Goal: Task Accomplishment & Management: Use online tool/utility

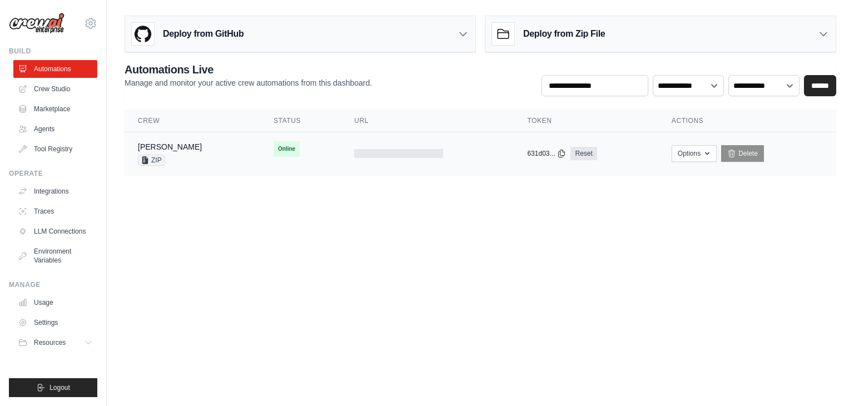
click at [196, 153] on div "[PERSON_NAME] ZIP" at bounding box center [192, 153] width 109 height 24
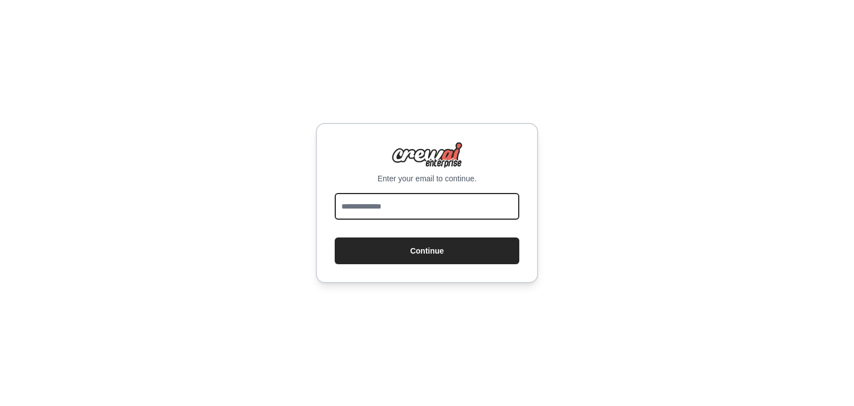
click at [353, 212] on input "email" at bounding box center [427, 206] width 185 height 27
type input "**********"
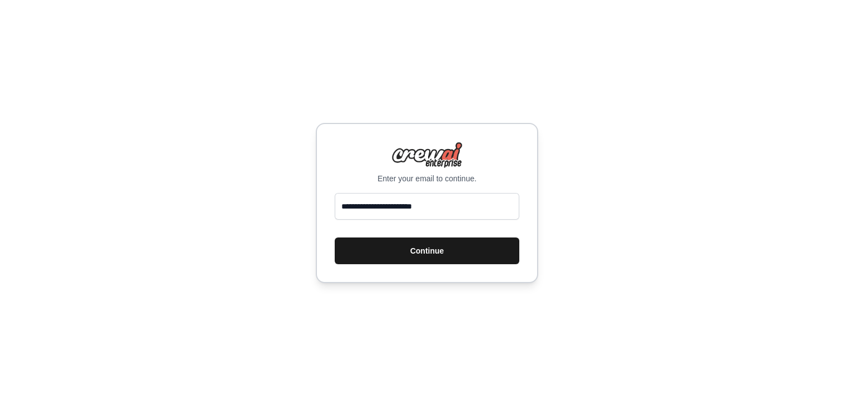
click at [408, 257] on button "Continue" at bounding box center [427, 250] width 185 height 27
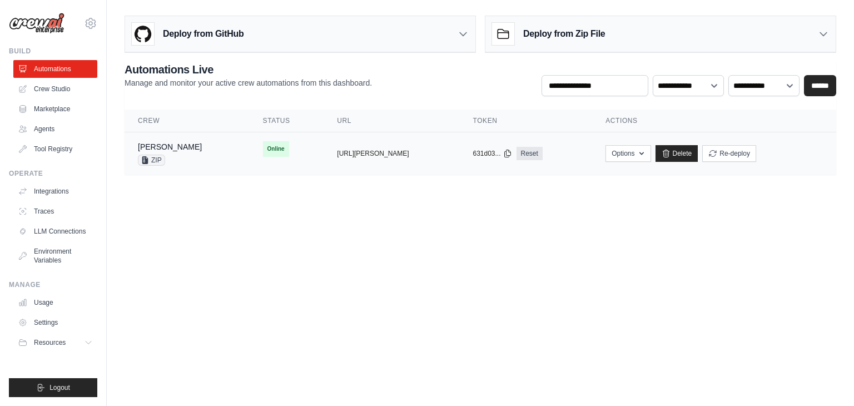
click at [267, 151] on td "Online" at bounding box center [287, 148] width 74 height 33
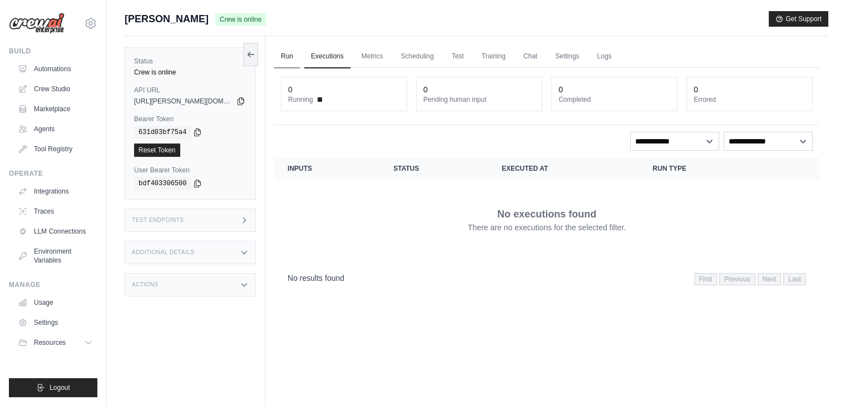
click at [291, 63] on link "Run" at bounding box center [287, 56] width 26 height 23
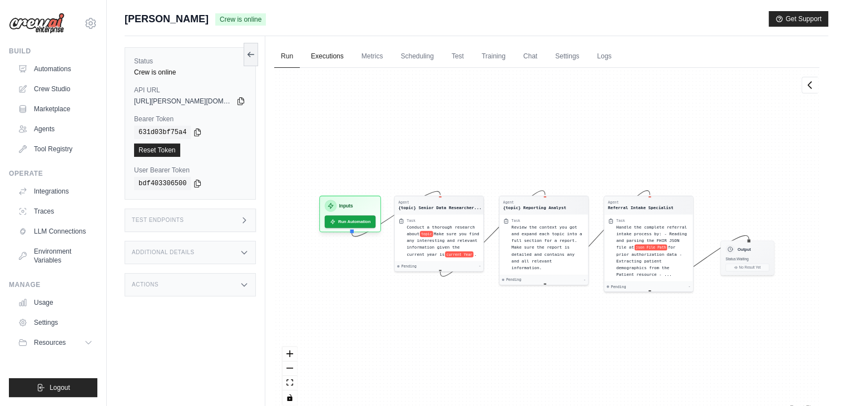
click at [319, 58] on link "Executions" at bounding box center [327, 56] width 46 height 23
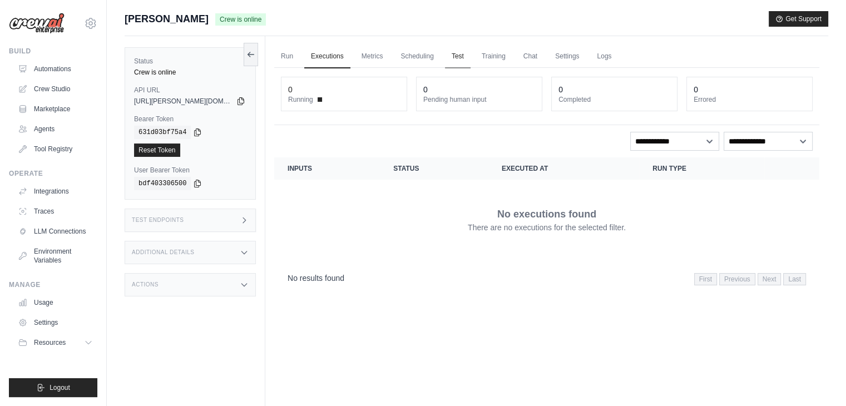
click at [456, 57] on link "Test" at bounding box center [458, 56] width 26 height 23
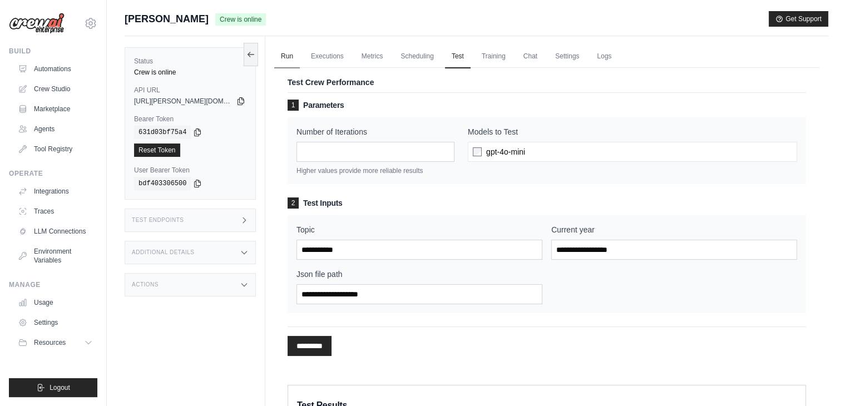
click at [293, 55] on link "Run" at bounding box center [287, 56] width 26 height 23
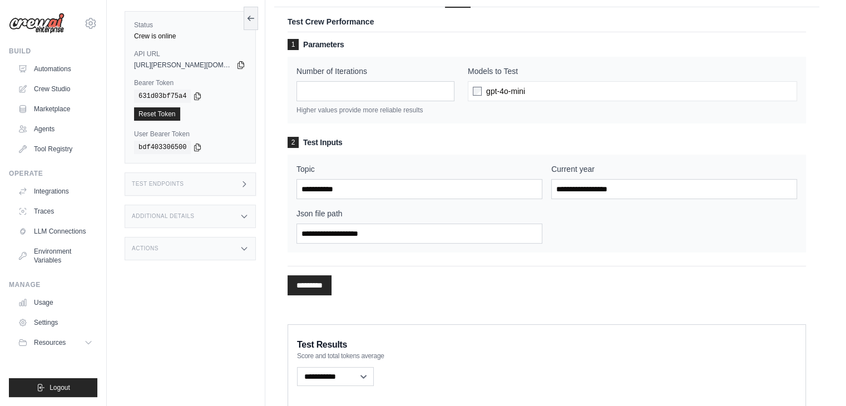
click at [95, 29] on div "skandasamy@assurecare.com AssureCare Your organization ✓ Settings" at bounding box center [53, 18] width 88 height 36
click at [91, 27] on icon at bounding box center [91, 22] width 10 height 9
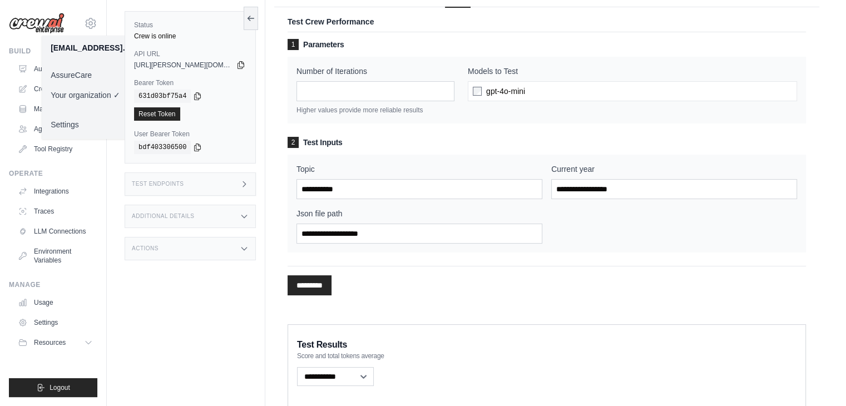
click at [80, 72] on link "AssureCare" at bounding box center [91, 75] width 98 height 20
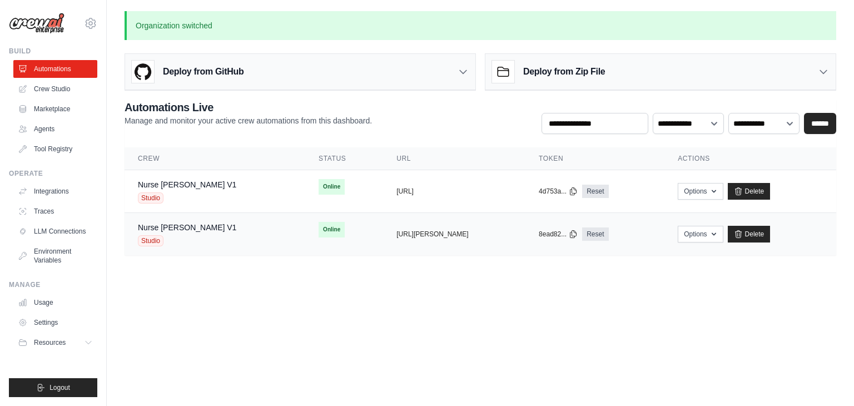
click at [206, 230] on div "Nurse Susie V1 Studio" at bounding box center [215, 234] width 154 height 24
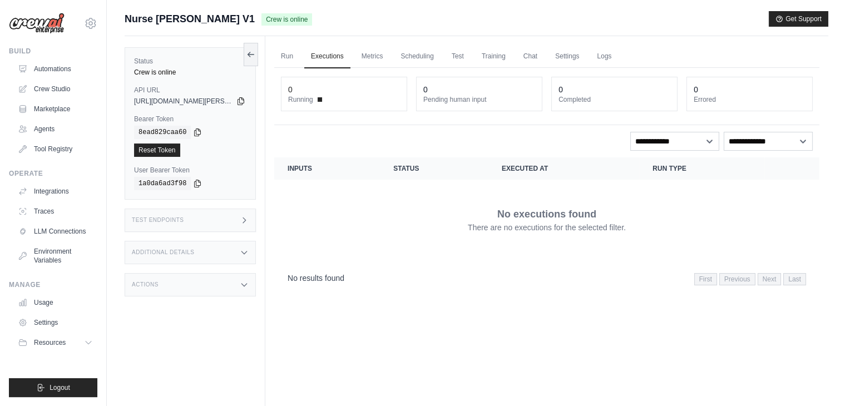
click at [206, 230] on div "Test Endpoints" at bounding box center [190, 219] width 131 height 23
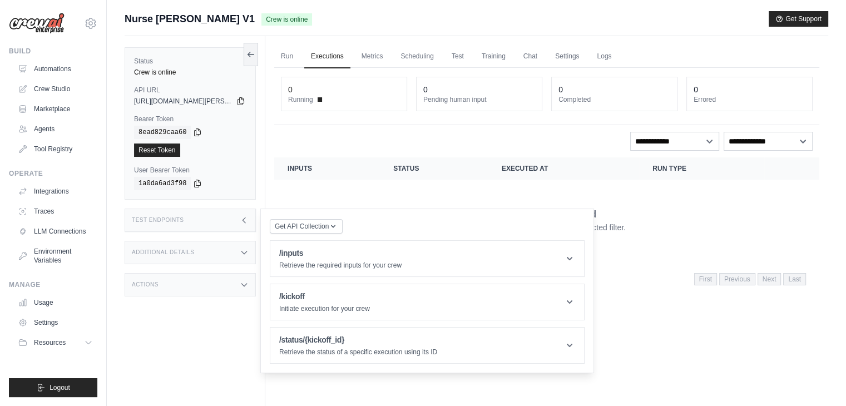
click at [205, 257] on div "Additional Details" at bounding box center [190, 252] width 131 height 23
click at [206, 355] on div "Actions" at bounding box center [190, 350] width 131 height 23
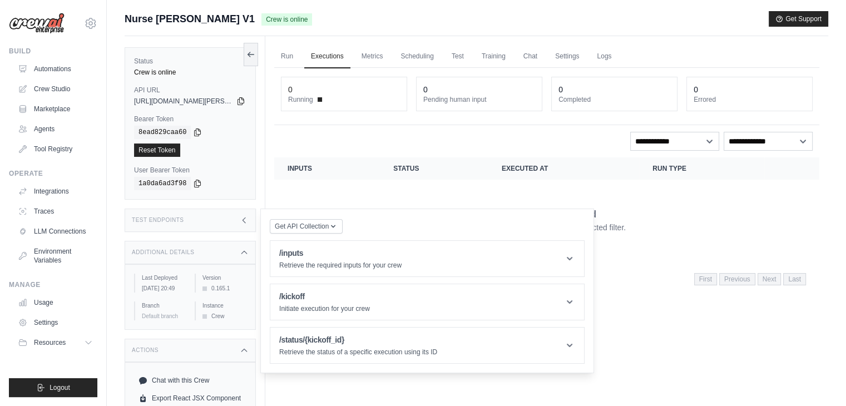
click at [284, 389] on div "Run Executions Metrics Scheduling Test Training Chat Settings Logs 0 Running 0 …" at bounding box center [546, 239] width 563 height 406
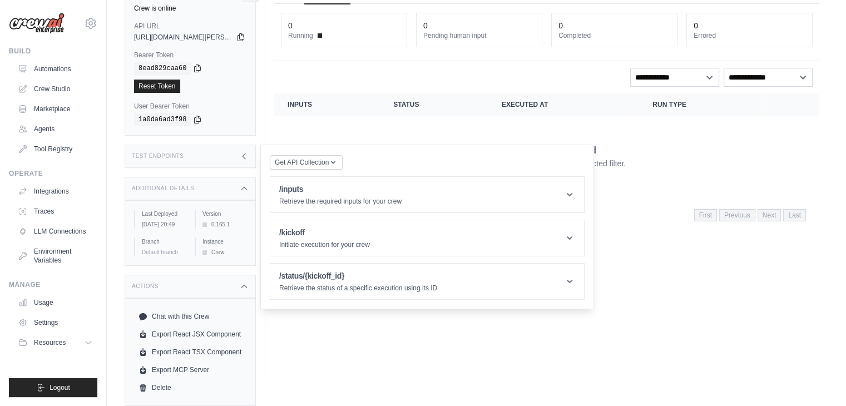
scroll to position [71, 0]
click at [182, 366] on link "Export MCP Server" at bounding box center [190, 370] width 112 height 18
click at [387, 356] on div "Run Executions Metrics Scheduling Test Training Chat Settings Logs 0 Running 0 …" at bounding box center [546, 175] width 563 height 406
click at [312, 370] on div "Run Executions Metrics Scheduling Test Training Chat Settings Logs 0 Running 0 …" at bounding box center [546, 175] width 563 height 406
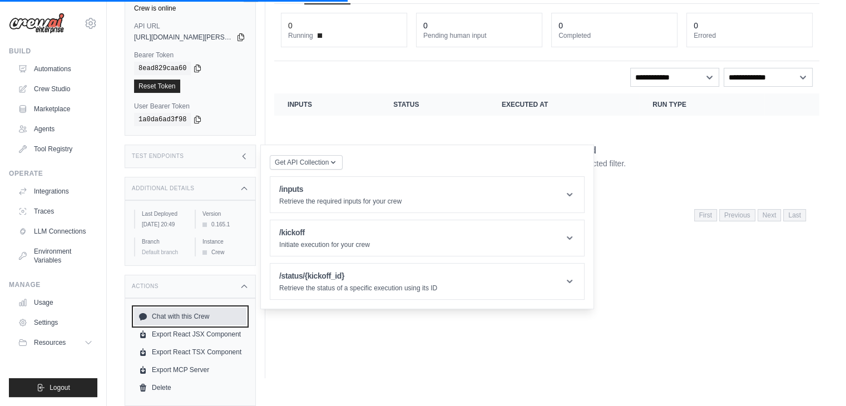
click at [213, 319] on link "Chat with this Crew" at bounding box center [190, 316] width 112 height 18
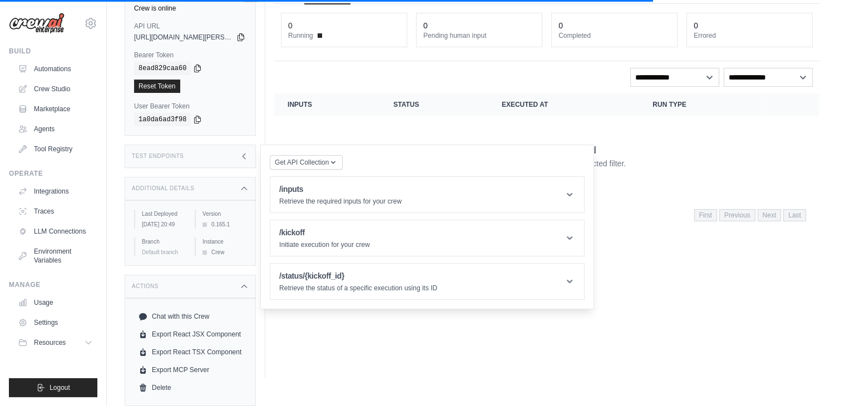
click at [304, 333] on div "Run Executions Metrics Scheduling Test Training Chat Settings Logs 0 Running 0 …" at bounding box center [546, 175] width 563 height 406
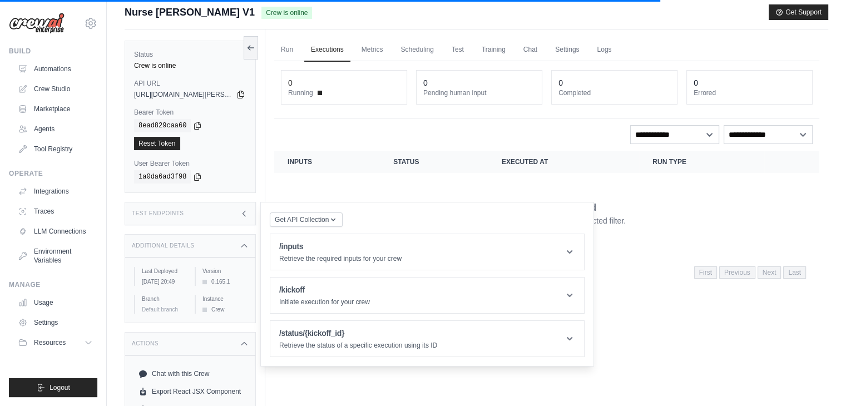
scroll to position [0, 0]
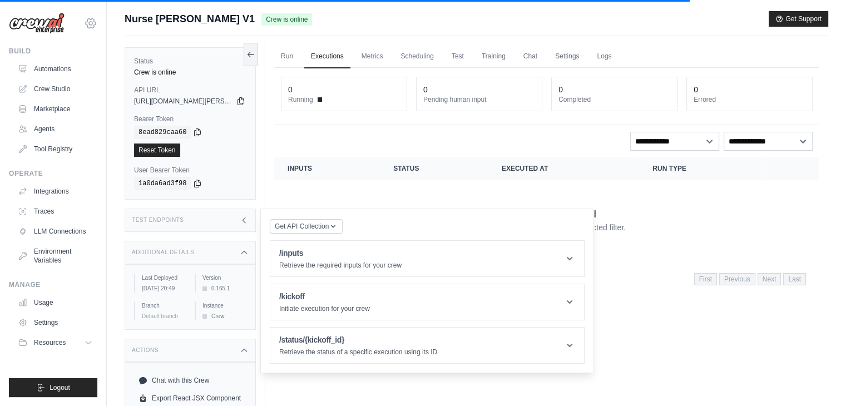
click at [91, 29] on icon at bounding box center [90, 23] width 13 height 13
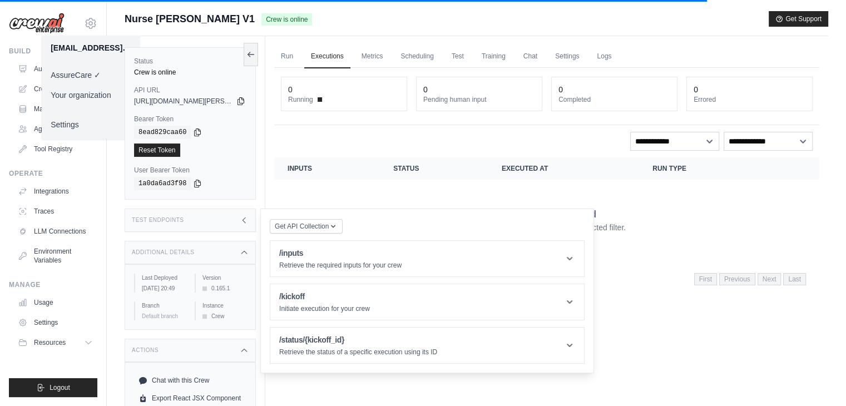
click at [52, 21] on img at bounding box center [37, 23] width 56 height 21
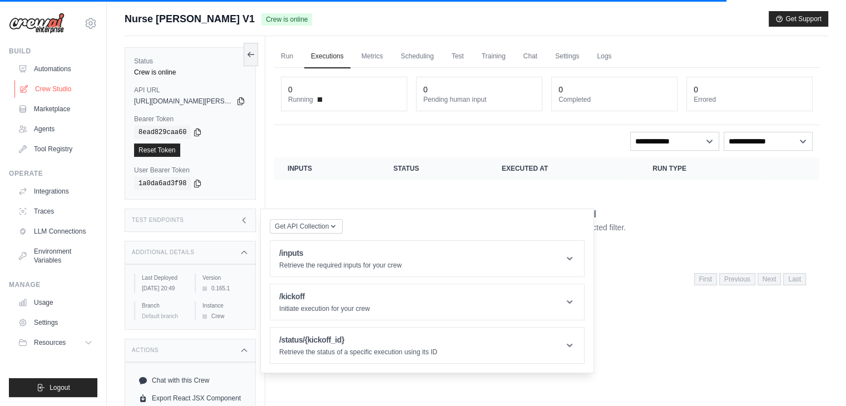
click at [49, 87] on link "Crew Studio" at bounding box center [56, 89] width 84 height 18
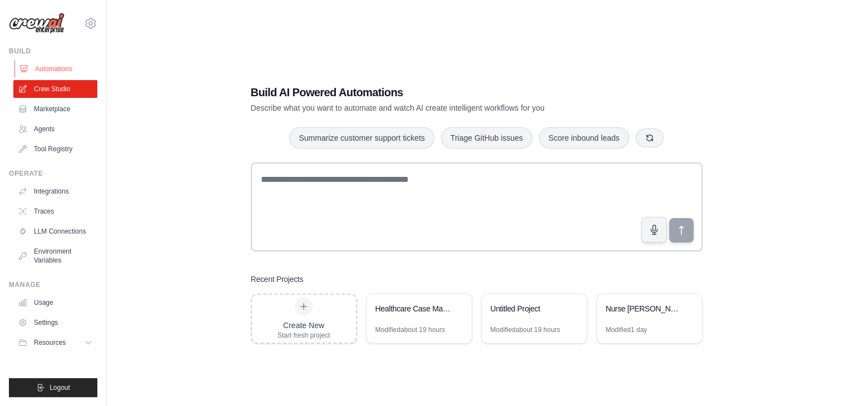
click at [57, 71] on link "Automations" at bounding box center [56, 69] width 84 height 18
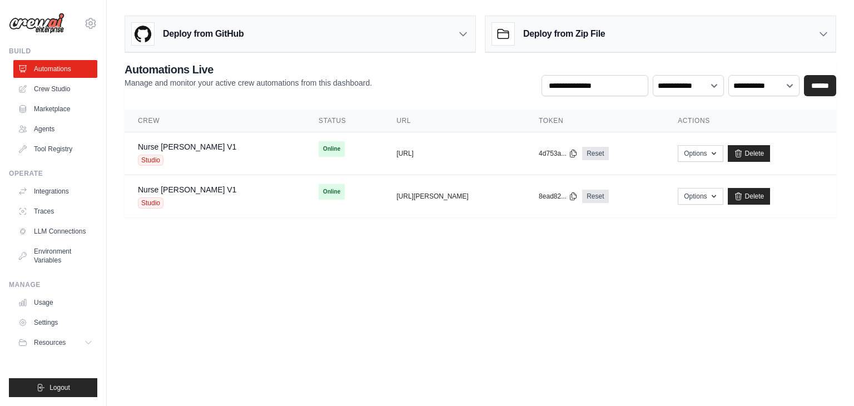
click at [548, 47] on div "Deploy from Zip File" at bounding box center [660, 34] width 350 height 36
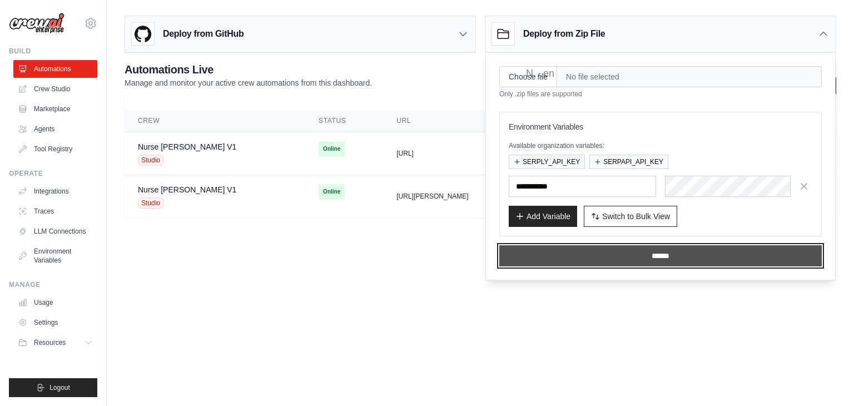
click at [573, 252] on input "******" at bounding box center [660, 255] width 322 height 21
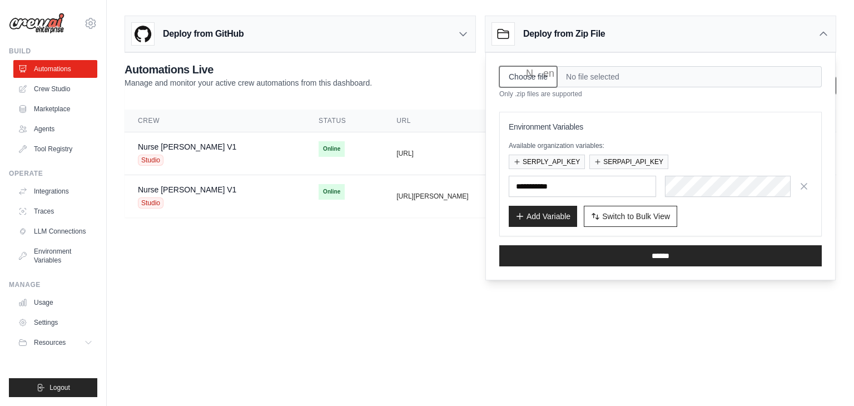
click at [546, 78] on input "Choose file" at bounding box center [528, 76] width 58 height 21
type input "**********"
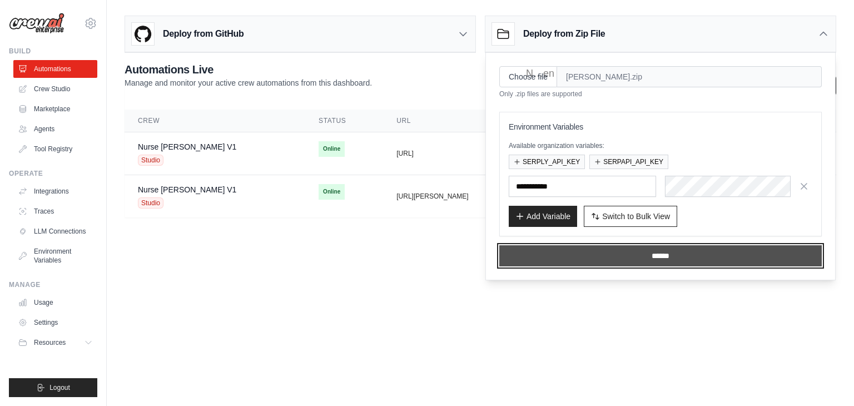
click at [538, 256] on input "******" at bounding box center [660, 255] width 322 height 21
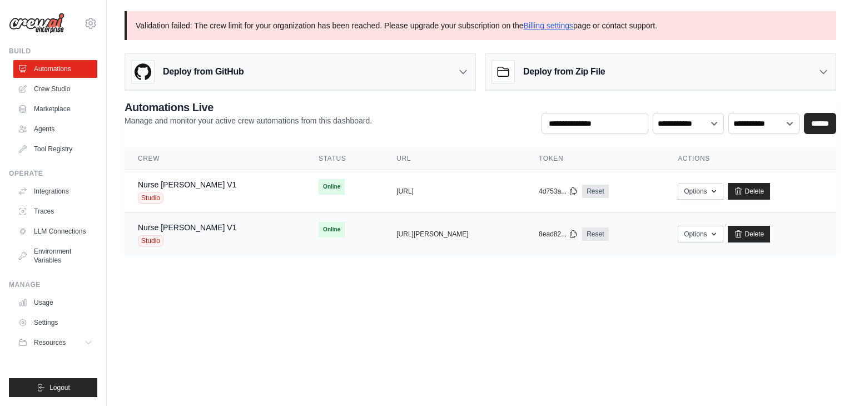
click at [178, 238] on div "Studio" at bounding box center [187, 240] width 98 height 11
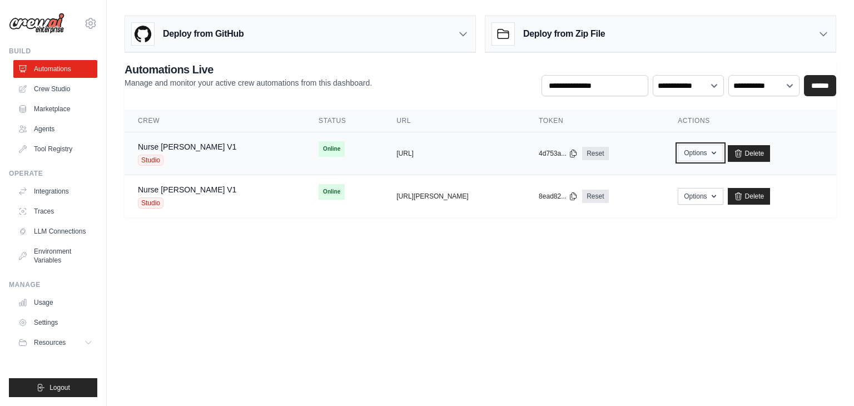
click at [703, 158] on button "Options" at bounding box center [700, 153] width 45 height 17
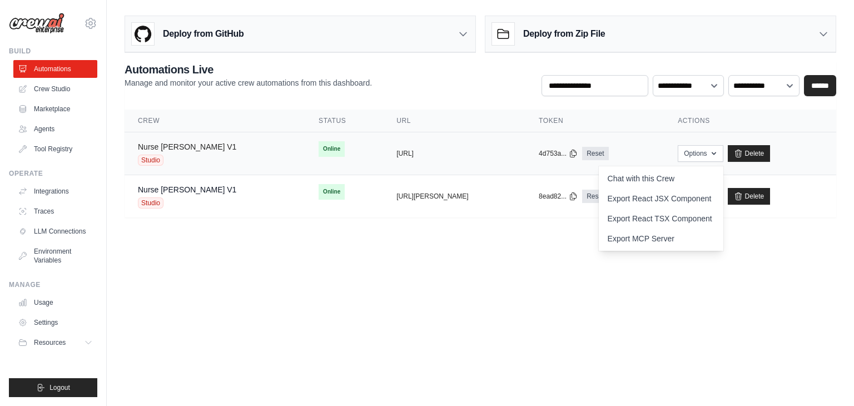
click at [187, 146] on link "Nurse [PERSON_NAME] V1" at bounding box center [187, 146] width 98 height 9
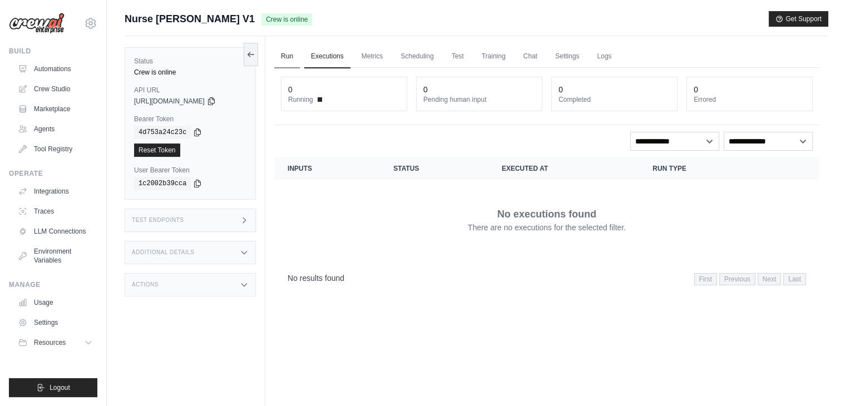
click at [283, 55] on link "Run" at bounding box center [287, 56] width 26 height 23
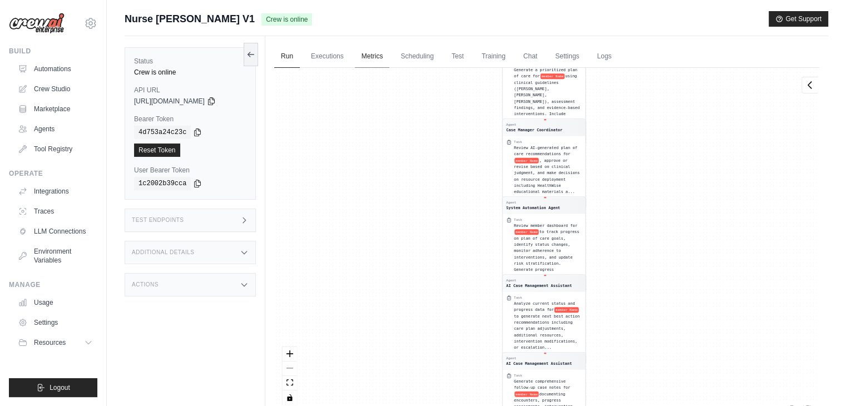
click at [385, 57] on link "Metrics" at bounding box center [372, 56] width 35 height 23
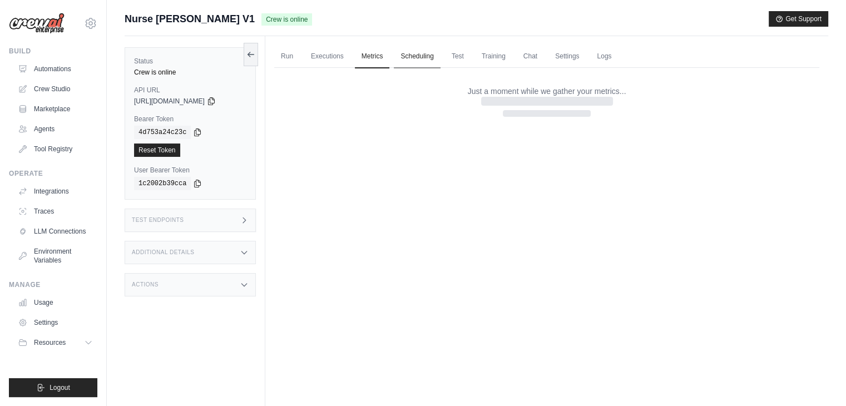
click at [416, 58] on link "Scheduling" at bounding box center [417, 56] width 46 height 23
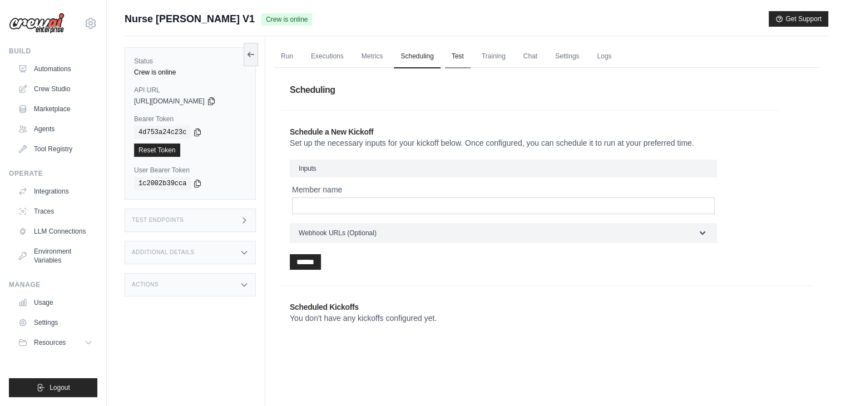
click at [456, 62] on link "Test" at bounding box center [458, 56] width 26 height 23
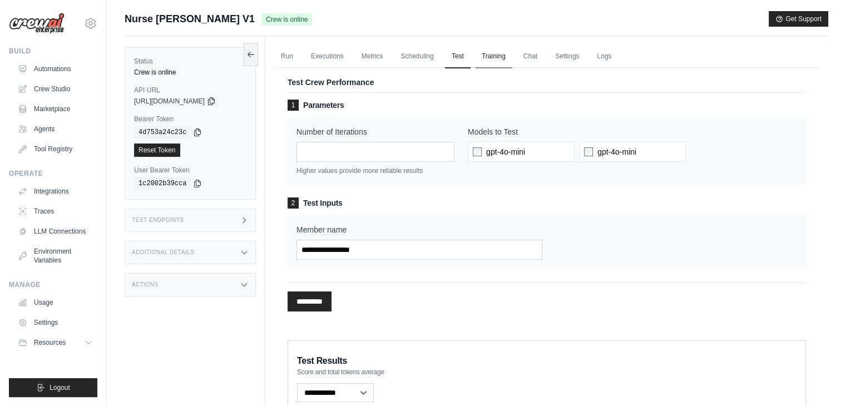
click at [488, 64] on link "Training" at bounding box center [493, 56] width 37 height 23
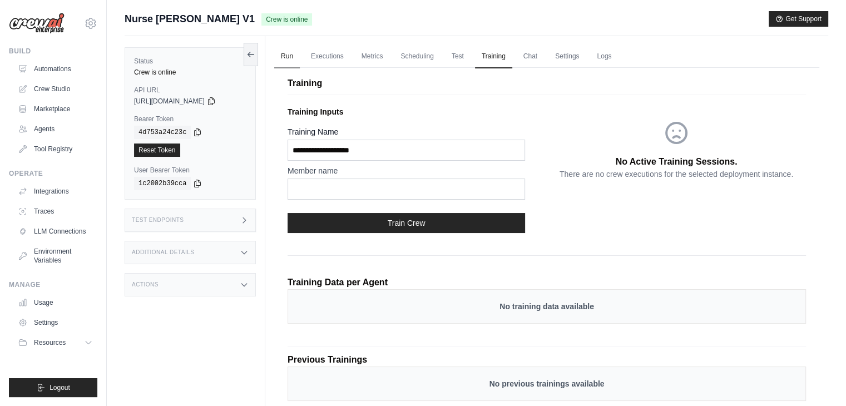
click at [286, 54] on link "Run" at bounding box center [287, 56] width 26 height 23
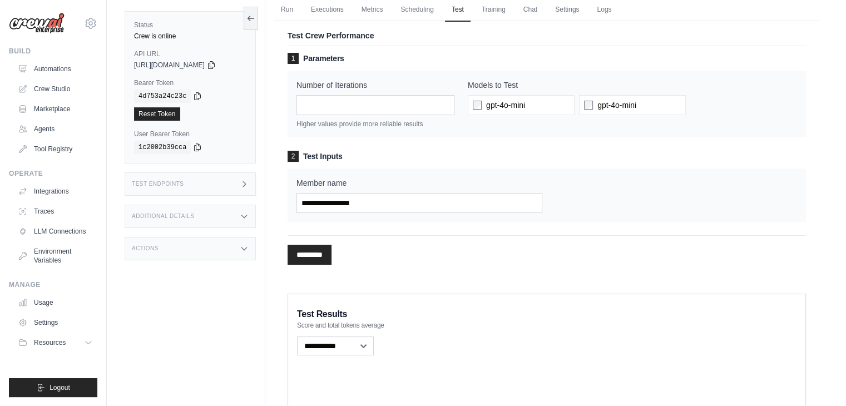
scroll to position [61, 0]
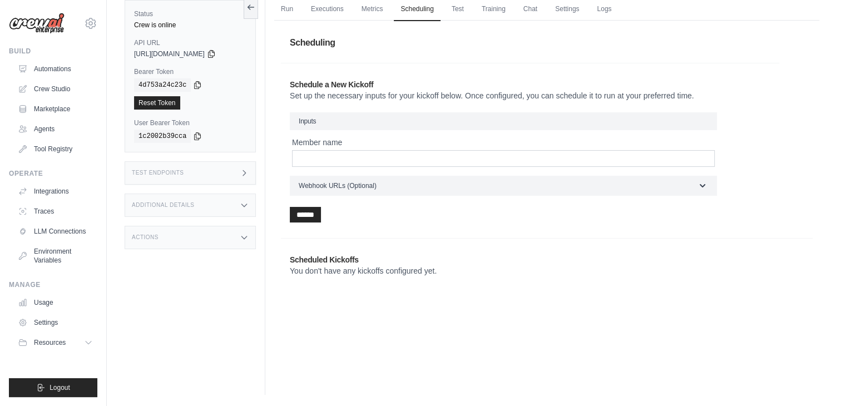
scroll to position [47, 0]
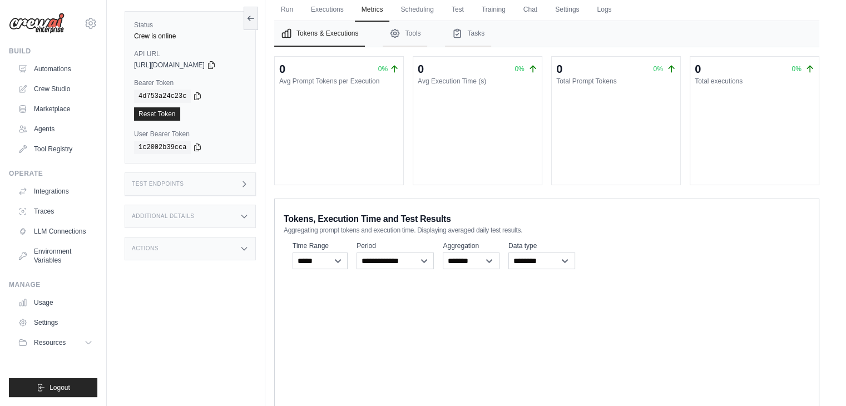
scroll to position [67, 0]
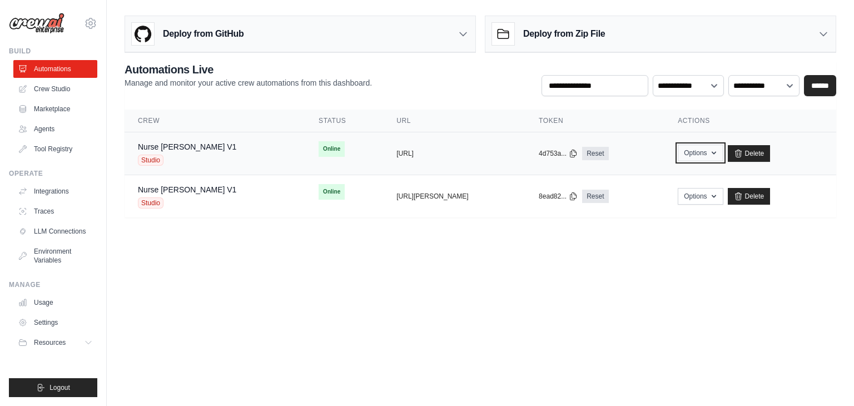
click at [692, 157] on button "Options" at bounding box center [700, 153] width 45 height 17
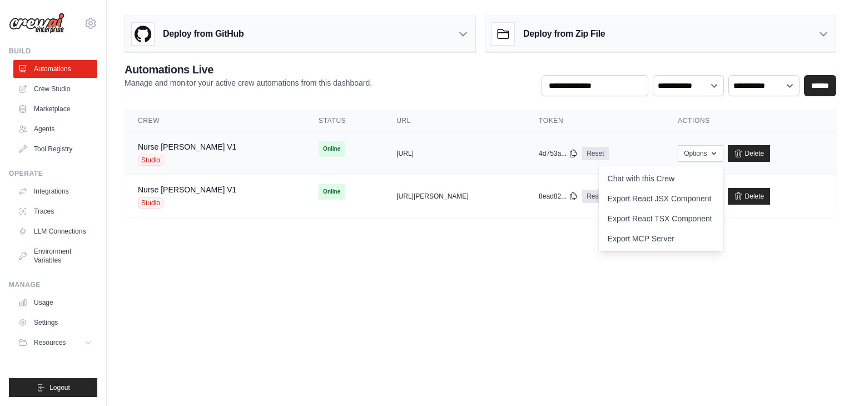
click at [475, 165] on td "copied https://healthcare-case-management-" at bounding box center [454, 153] width 142 height 43
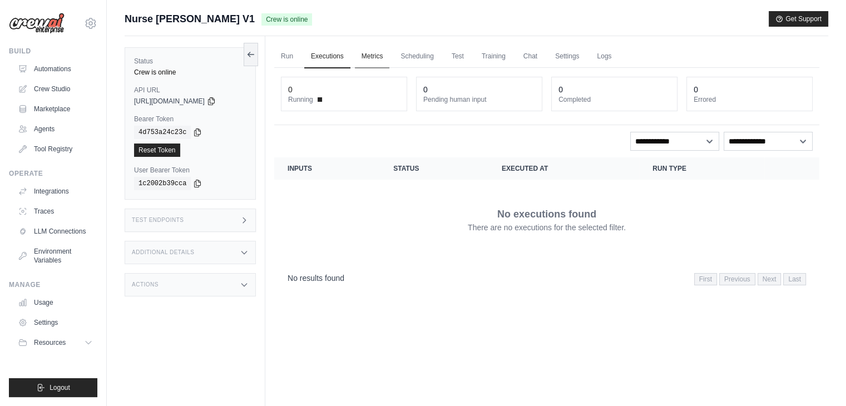
click at [371, 53] on link "Metrics" at bounding box center [372, 56] width 35 height 23
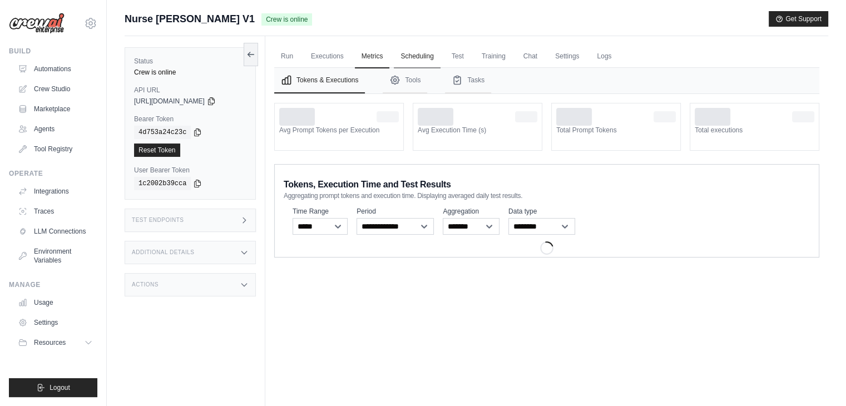
click at [400, 56] on link "Scheduling" at bounding box center [417, 56] width 46 height 23
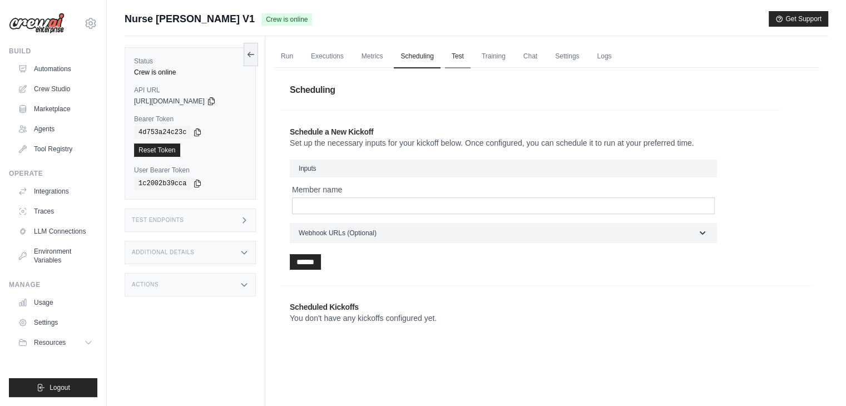
click at [446, 59] on link "Test" at bounding box center [458, 56] width 26 height 23
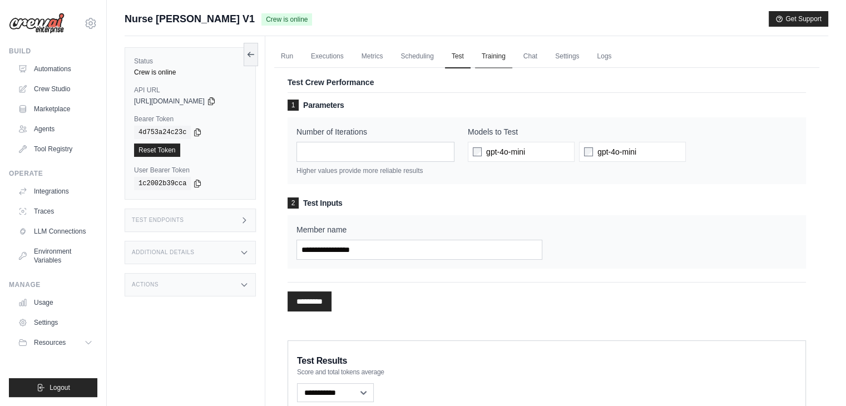
click at [499, 51] on link "Training" at bounding box center [493, 56] width 37 height 23
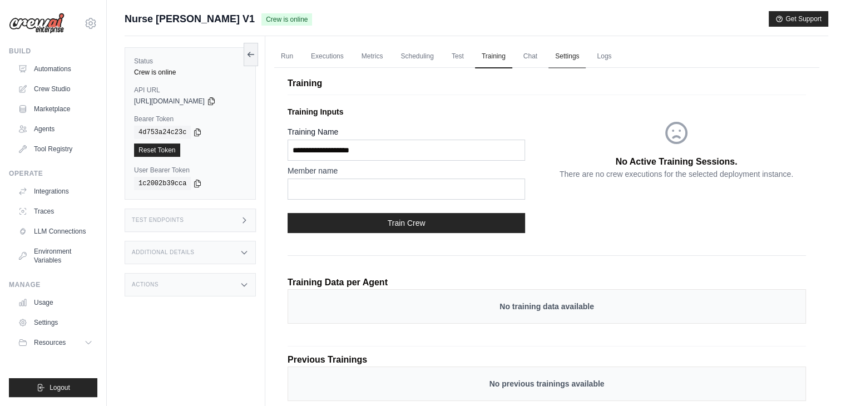
click at [567, 60] on link "Settings" at bounding box center [566, 56] width 37 height 23
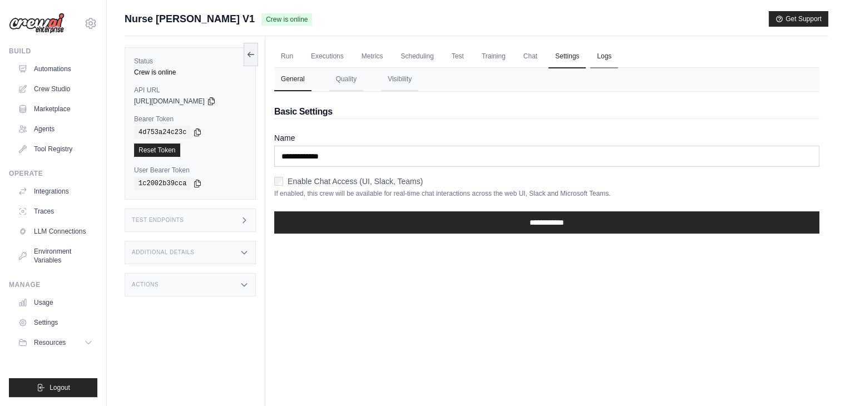
click at [592, 61] on link "Logs" at bounding box center [604, 56] width 28 height 23
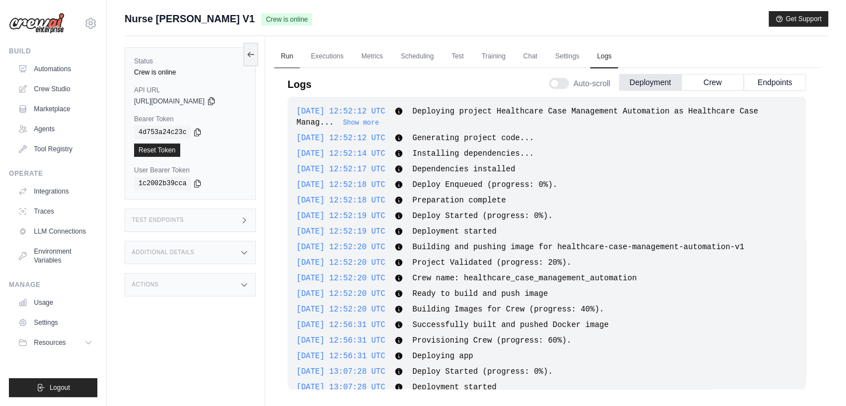
scroll to position [359, 0]
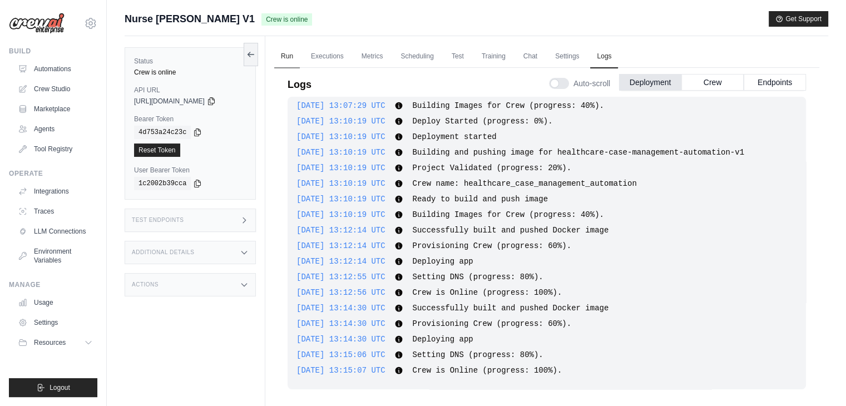
click at [285, 65] on link "Run" at bounding box center [287, 56] width 26 height 23
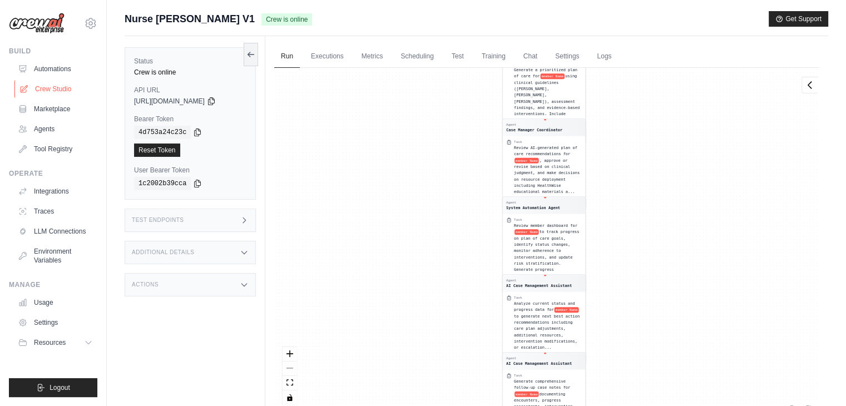
click at [56, 87] on link "Crew Studio" at bounding box center [56, 89] width 84 height 18
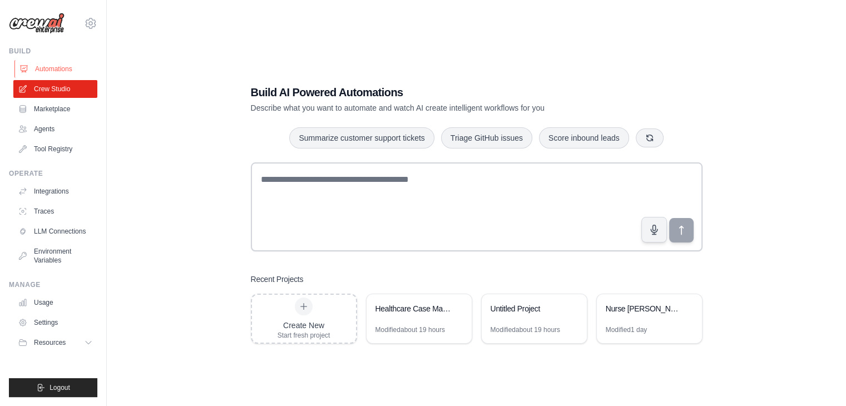
click at [71, 69] on link "Automations" at bounding box center [56, 69] width 84 height 18
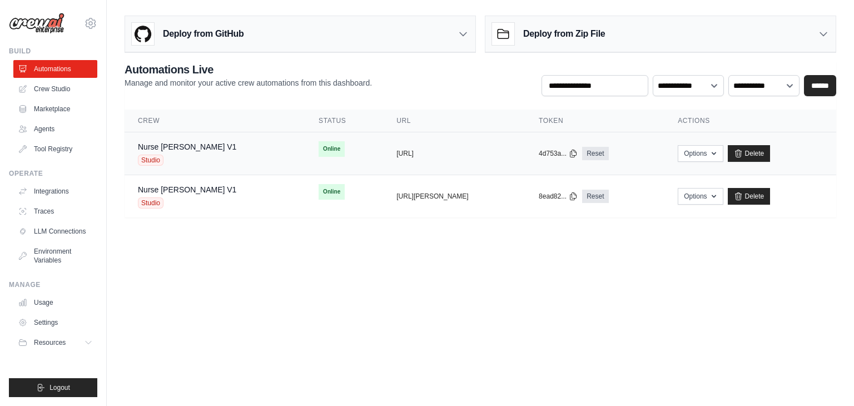
click at [153, 158] on span "Studio" at bounding box center [151, 160] width 26 height 11
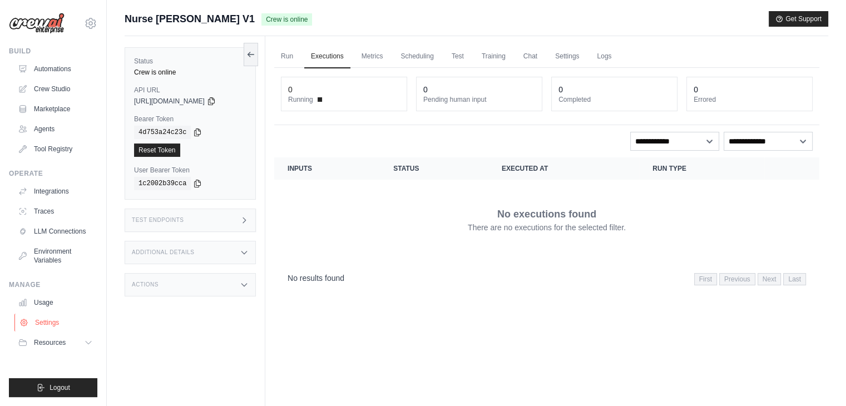
click at [40, 322] on link "Settings" at bounding box center [56, 323] width 84 height 18
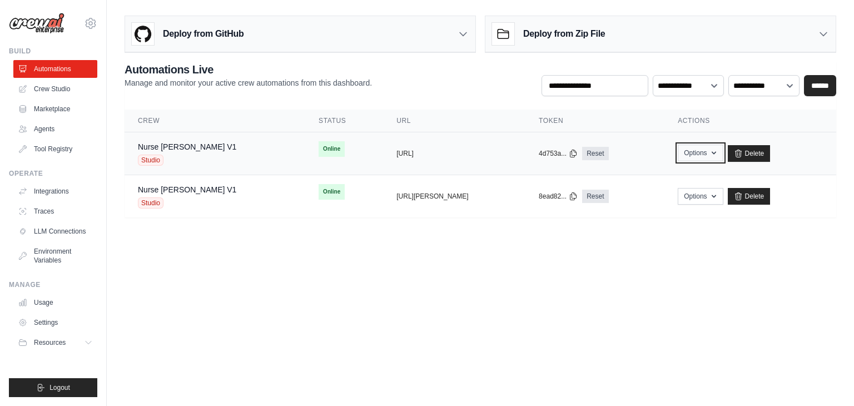
click at [704, 154] on button "Options" at bounding box center [700, 153] width 45 height 17
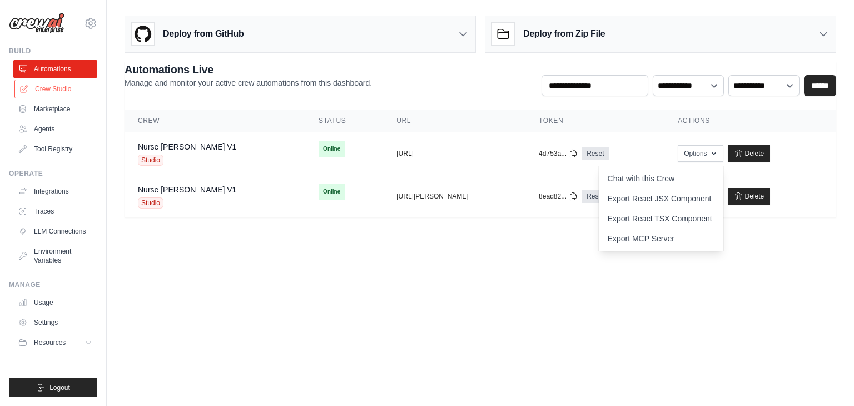
click at [67, 83] on link "Crew Studio" at bounding box center [56, 89] width 84 height 18
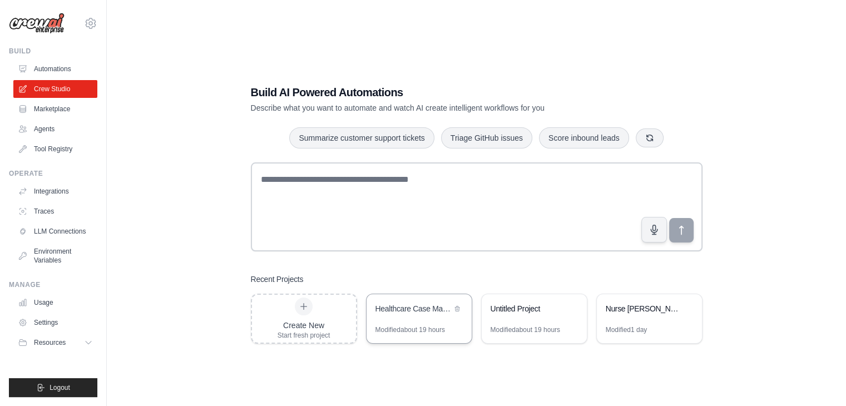
click at [451, 316] on div "Healthcare Case Management Automation System" at bounding box center [418, 309] width 105 height 31
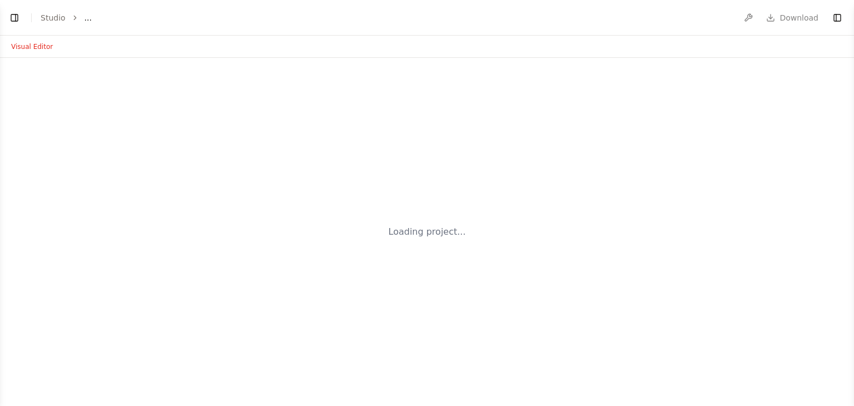
select select "****"
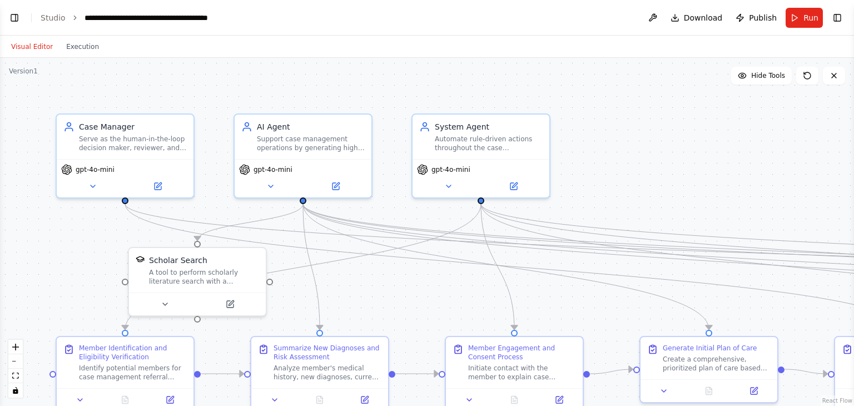
scroll to position [2061, 0]
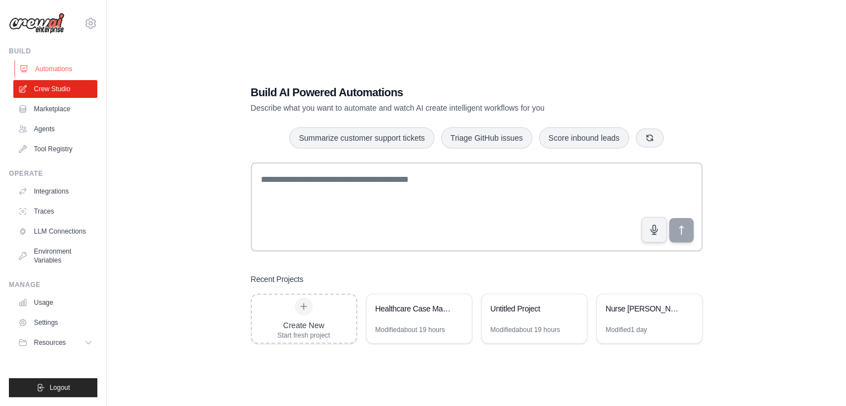
click at [62, 67] on link "Automations" at bounding box center [56, 69] width 84 height 18
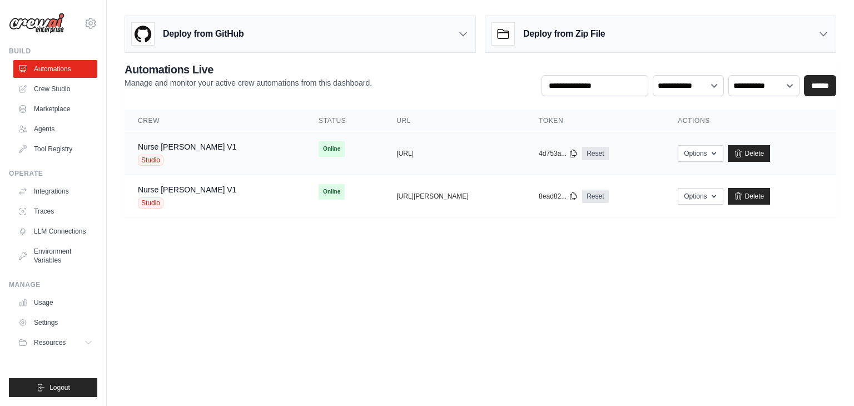
click at [202, 157] on div "Nurse Mary V1 Studio" at bounding box center [215, 153] width 154 height 24
click at [748, 155] on link "Delete" at bounding box center [749, 153] width 43 height 17
click at [69, 86] on link "Crew Studio" at bounding box center [56, 89] width 84 height 18
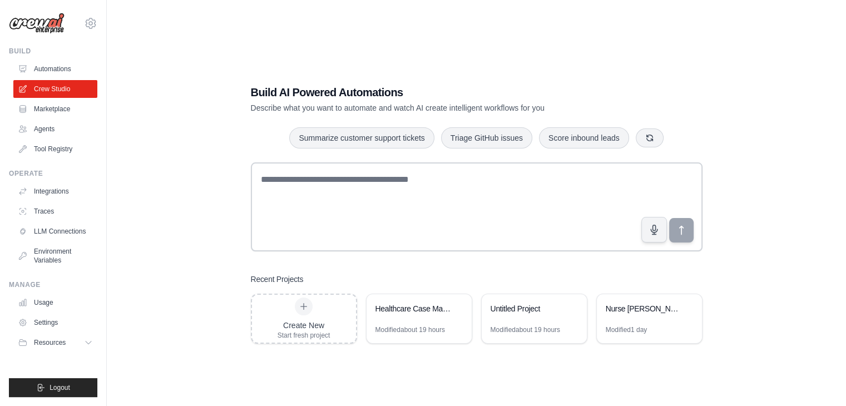
click at [62, 71] on link "Automations" at bounding box center [55, 69] width 84 height 18
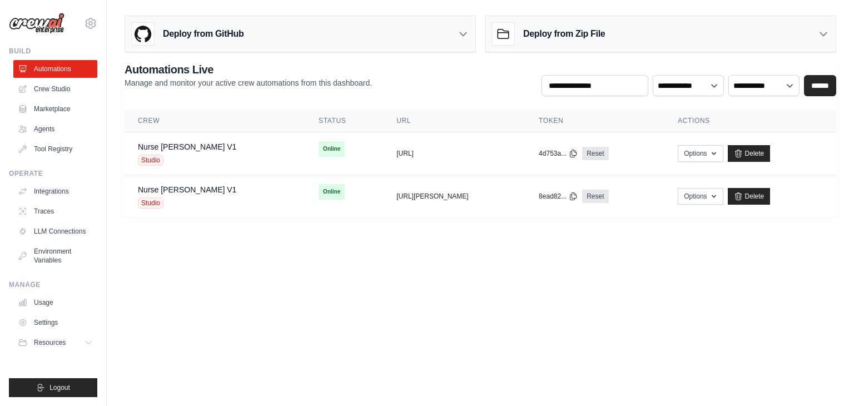
click at [552, 33] on h3 "Deploy from Zip File" at bounding box center [564, 33] width 82 height 13
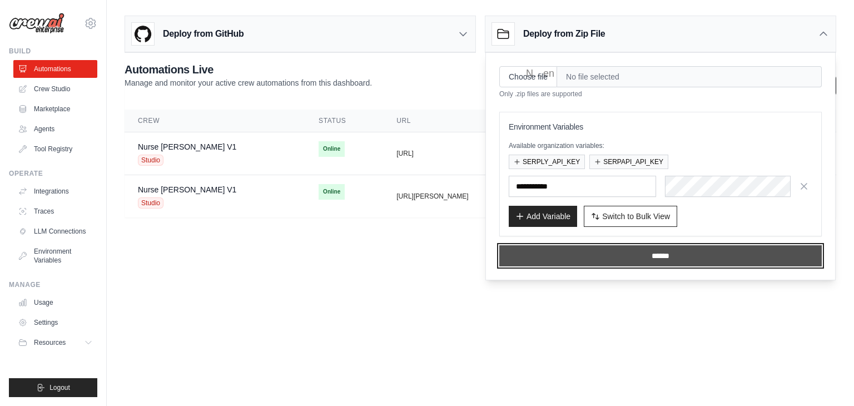
click at [553, 258] on input "******" at bounding box center [660, 255] width 322 height 21
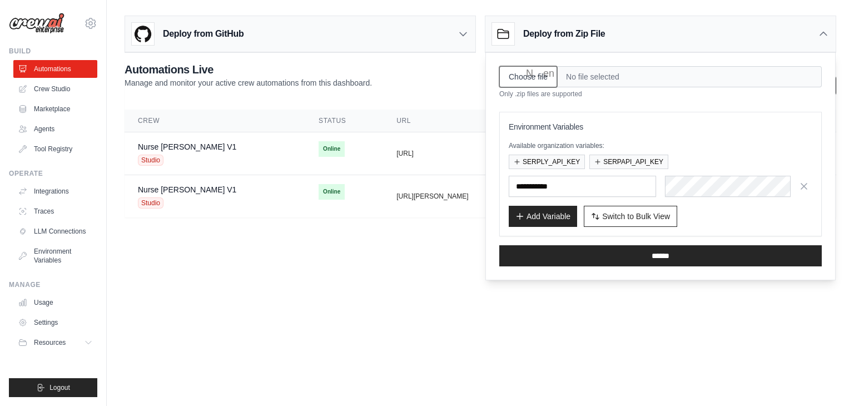
click at [534, 74] on input "Choose file" at bounding box center [528, 76] width 58 height 21
type input "**********"
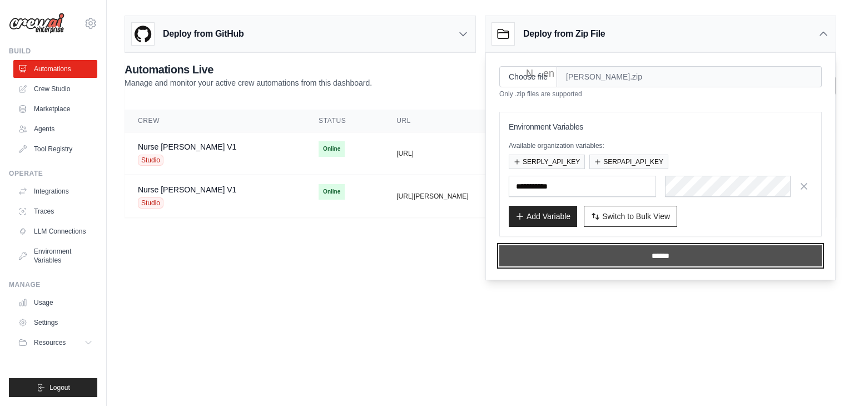
click at [619, 254] on input "******" at bounding box center [660, 255] width 322 height 21
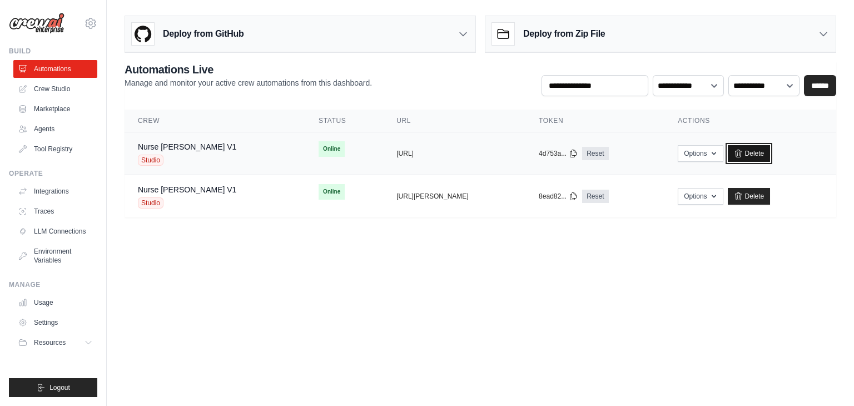
click at [738, 151] on icon at bounding box center [738, 153] width 9 height 9
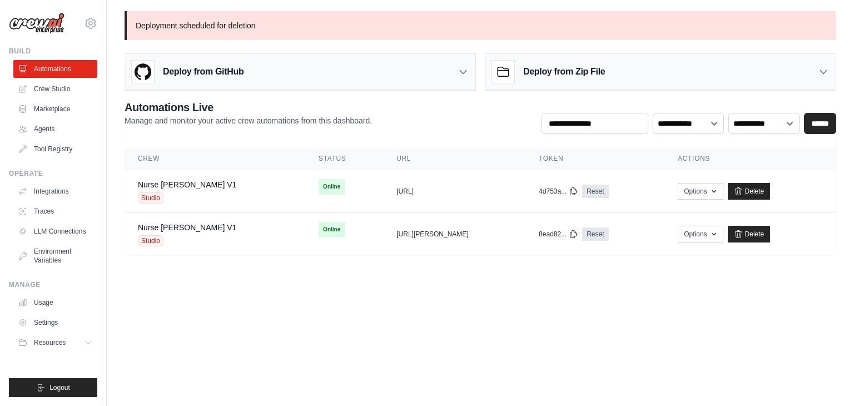
click at [201, 29] on p "Deployment scheduled for deletion" at bounding box center [481, 25] width 712 height 29
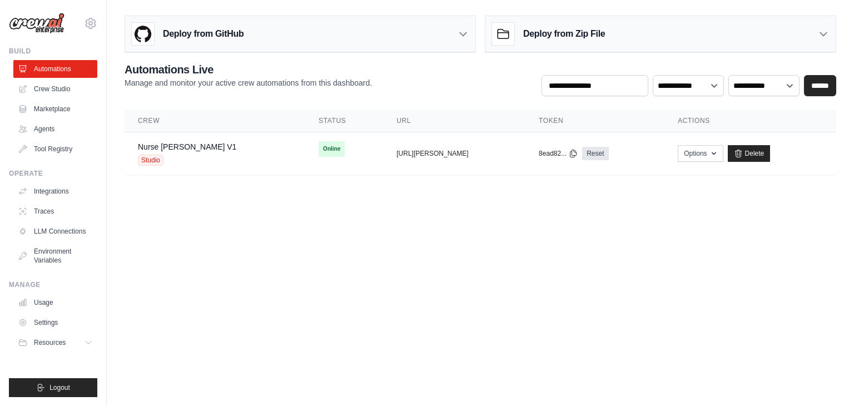
click at [678, 38] on div "Deploy from Zip File" at bounding box center [660, 34] width 350 height 36
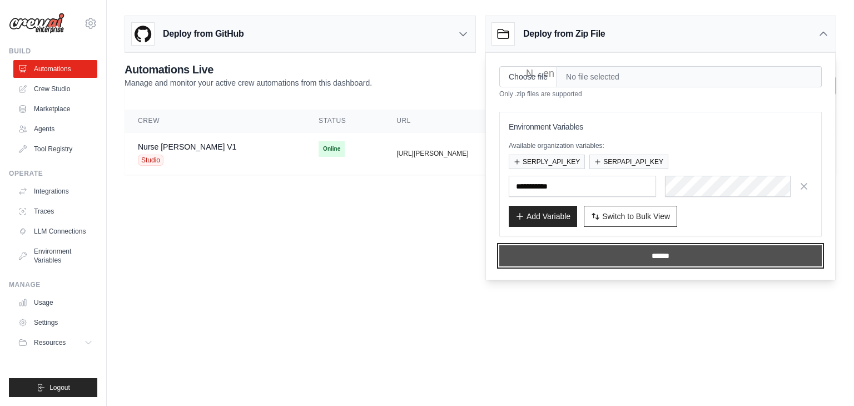
click at [593, 252] on input "******" at bounding box center [660, 255] width 322 height 21
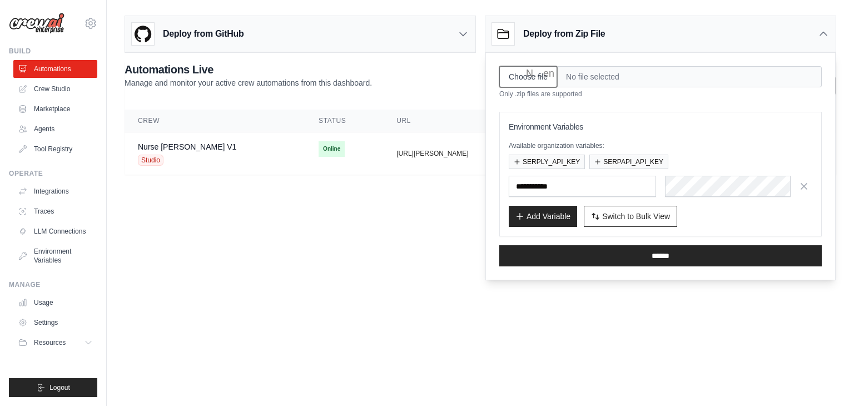
click at [531, 80] on input "Choose file" at bounding box center [528, 76] width 58 height 21
type input "**********"
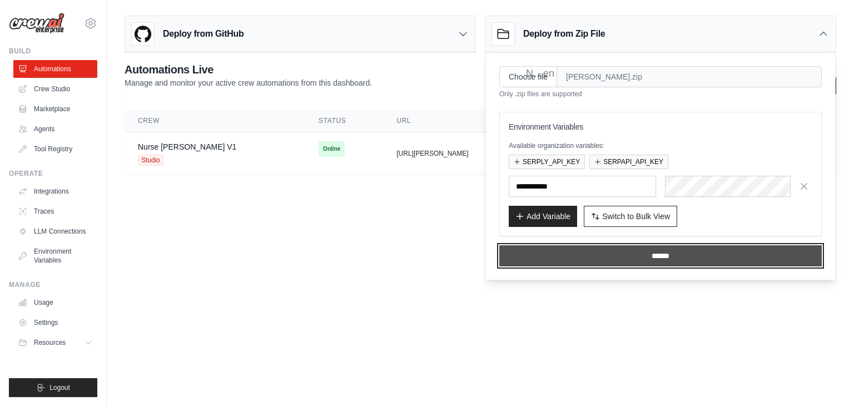
click at [594, 256] on input "******" at bounding box center [660, 255] width 322 height 21
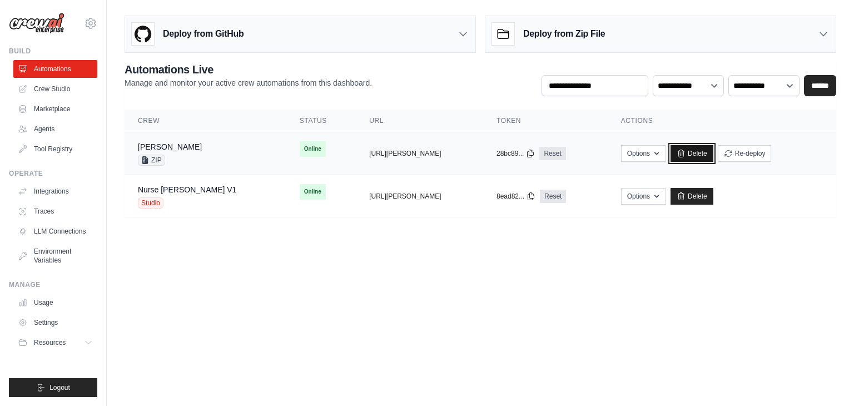
click at [680, 151] on icon at bounding box center [681, 153] width 6 height 7
click at [680, 158] on link "Delete" at bounding box center [691, 153] width 43 height 17
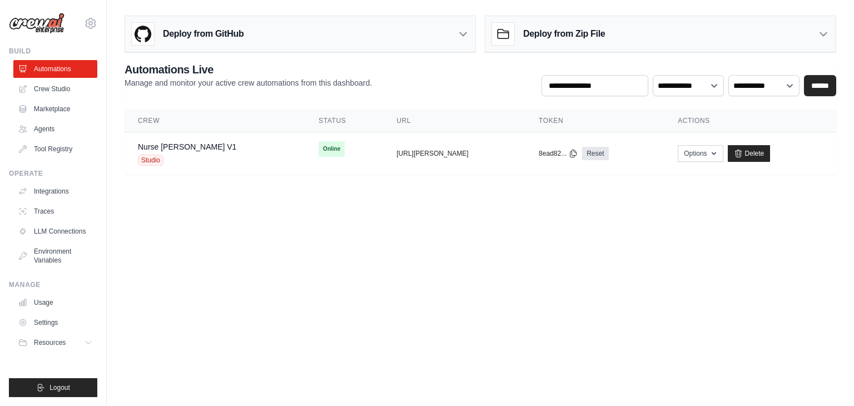
click at [550, 41] on div "Deploy from Zip File" at bounding box center [548, 34] width 113 height 22
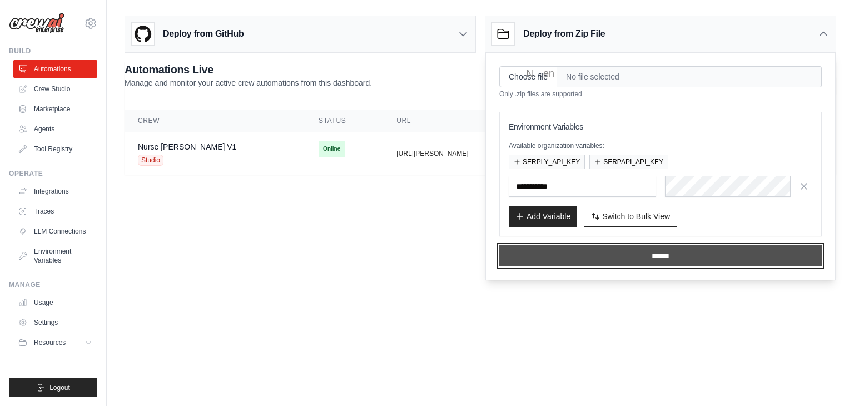
click at [528, 252] on input "******" at bounding box center [660, 255] width 322 height 21
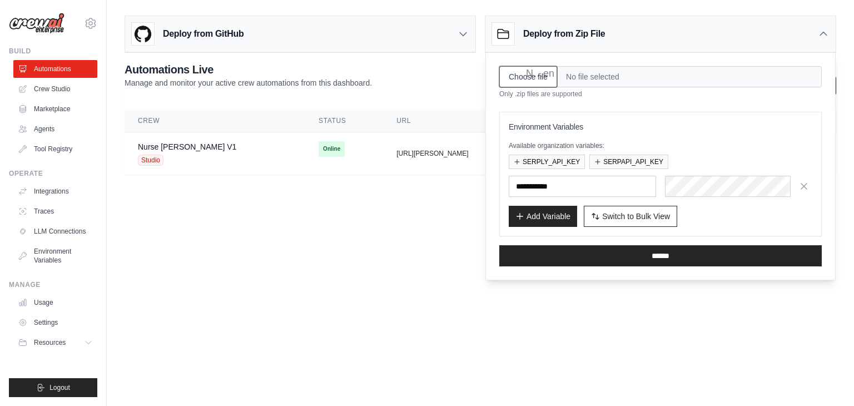
click at [533, 83] on input "Choose file" at bounding box center [528, 76] width 58 height 21
type input "**********"
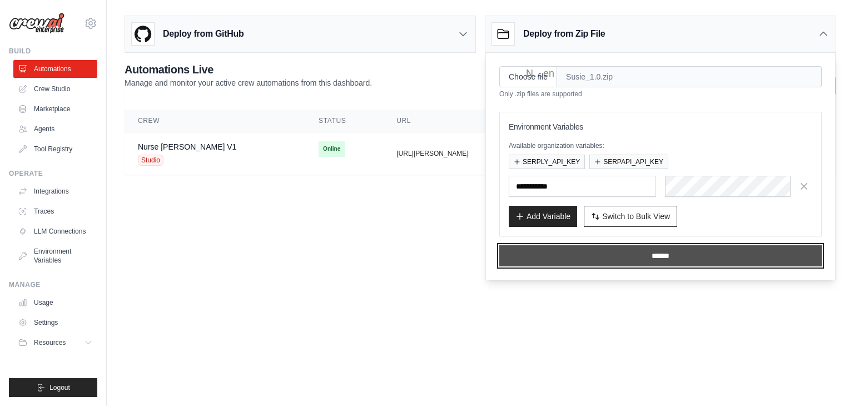
click at [576, 259] on input "******" at bounding box center [660, 255] width 322 height 21
